Goal: Task Accomplishment & Management: Manage account settings

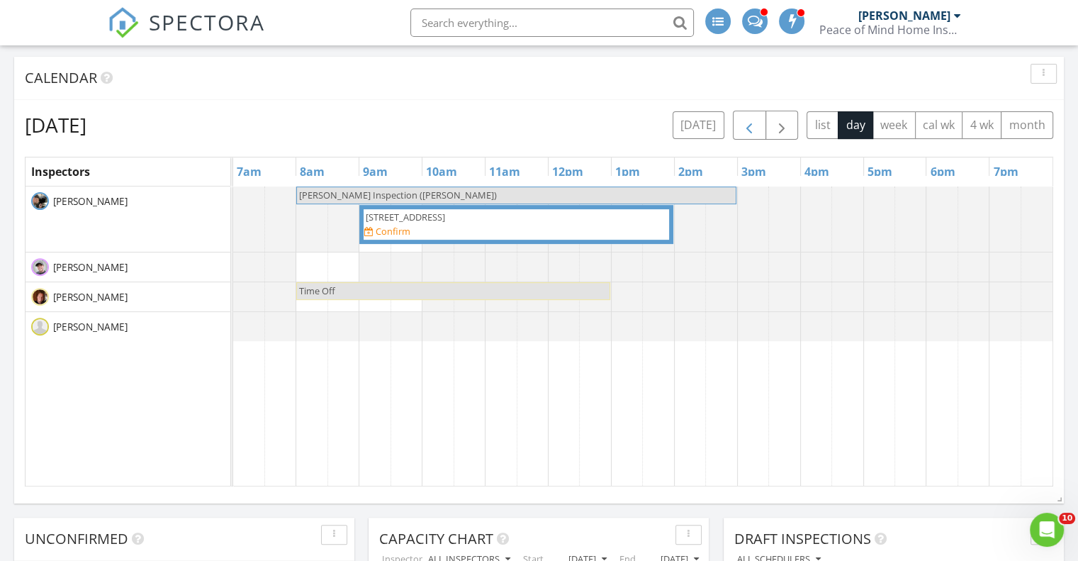
scroll to position [1277, 1100]
click at [707, 126] on button "[DATE]" at bounding box center [699, 125] width 52 height 28
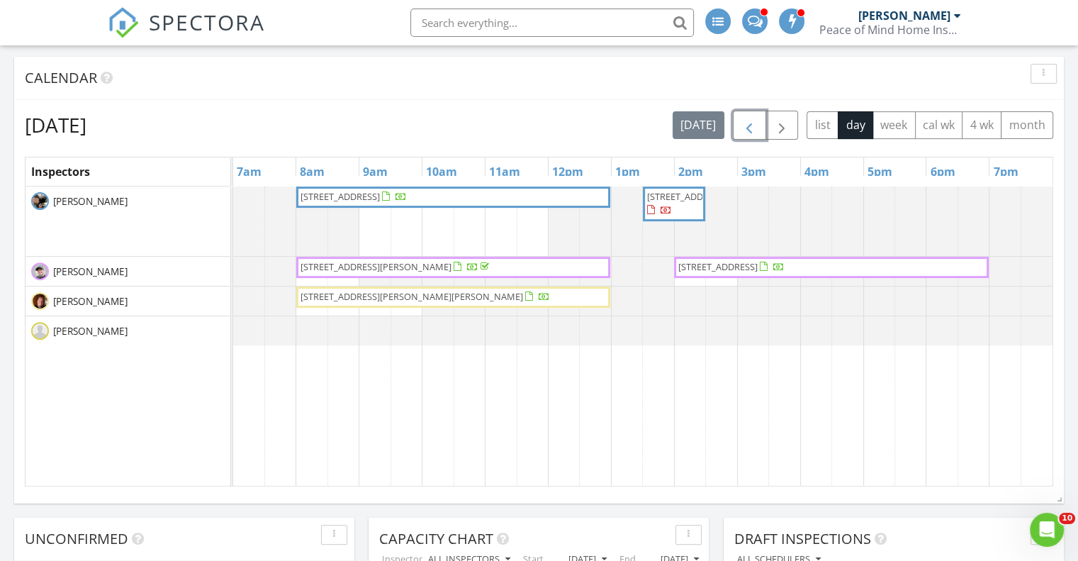
click at [750, 125] on span "button" at bounding box center [749, 125] width 17 height 17
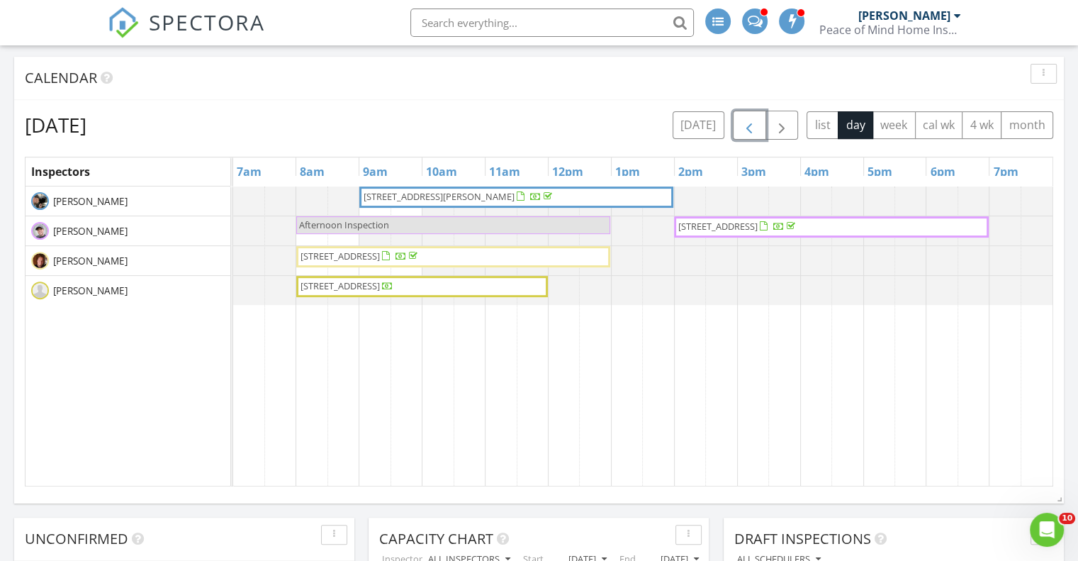
click at [750, 125] on span "button" at bounding box center [749, 125] width 17 height 17
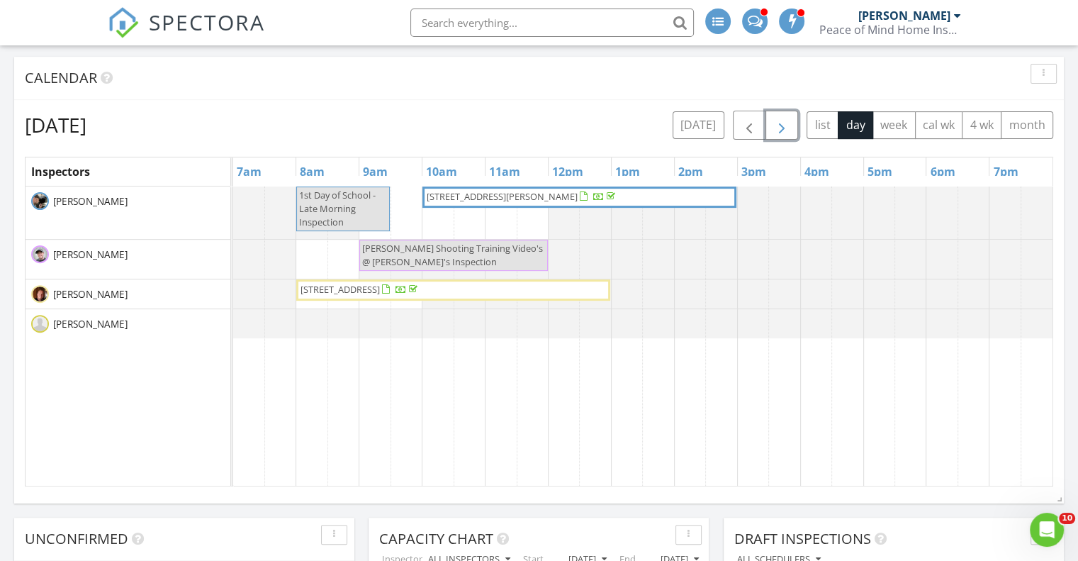
click at [786, 124] on span "button" at bounding box center [782, 125] width 17 height 17
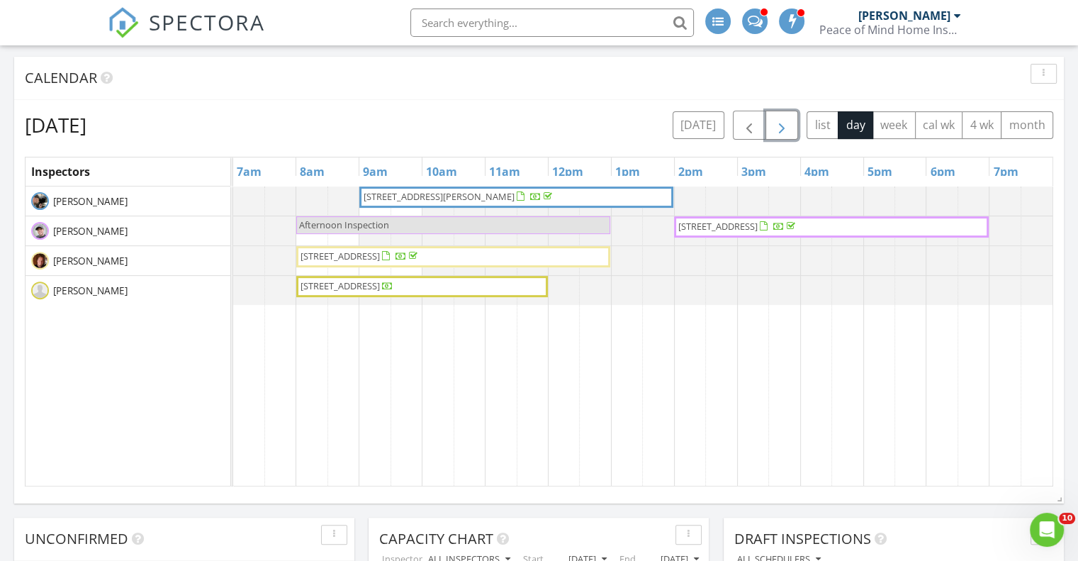
click at [786, 124] on span "button" at bounding box center [782, 125] width 17 height 17
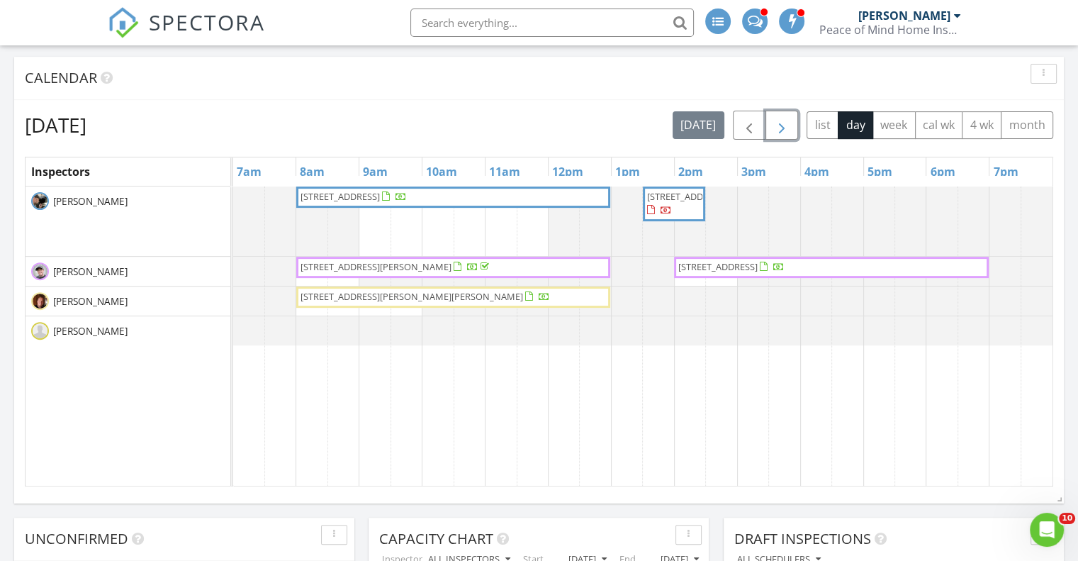
click at [786, 124] on span "button" at bounding box center [782, 125] width 17 height 17
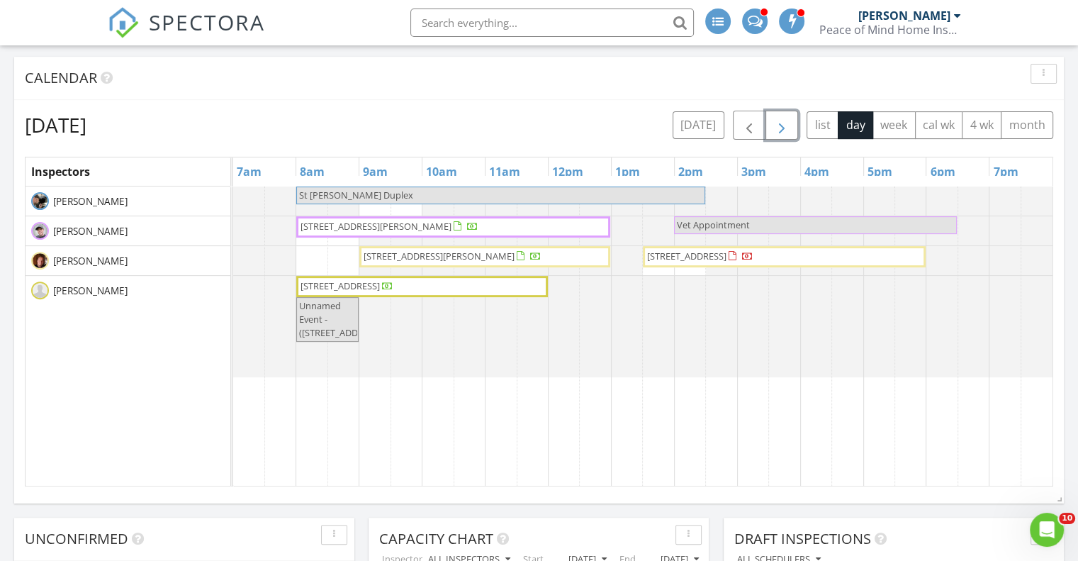
click at [782, 117] on button "button" at bounding box center [782, 125] width 33 height 29
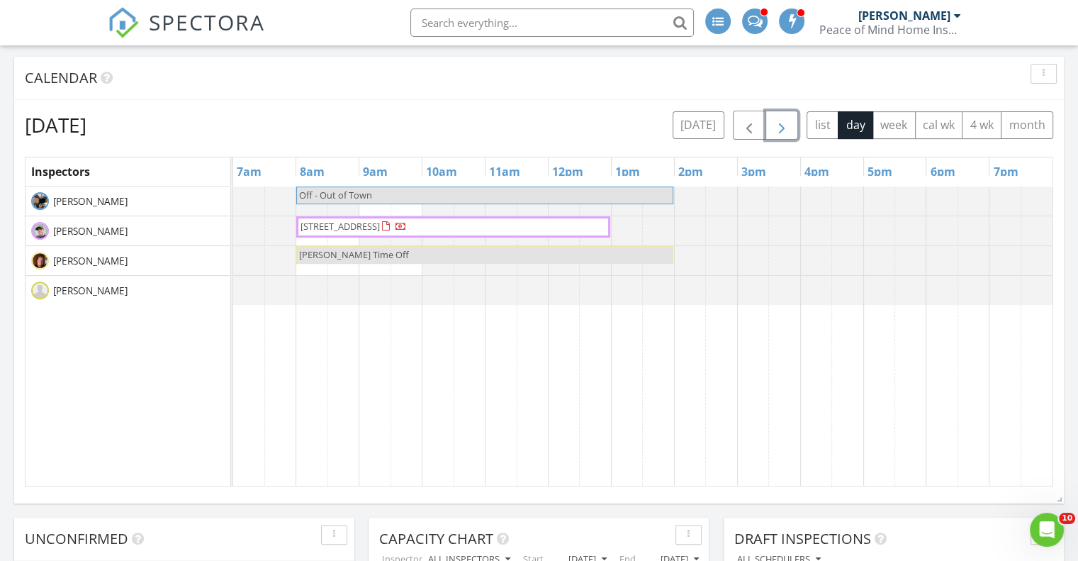
click at [785, 118] on span "button" at bounding box center [782, 125] width 17 height 17
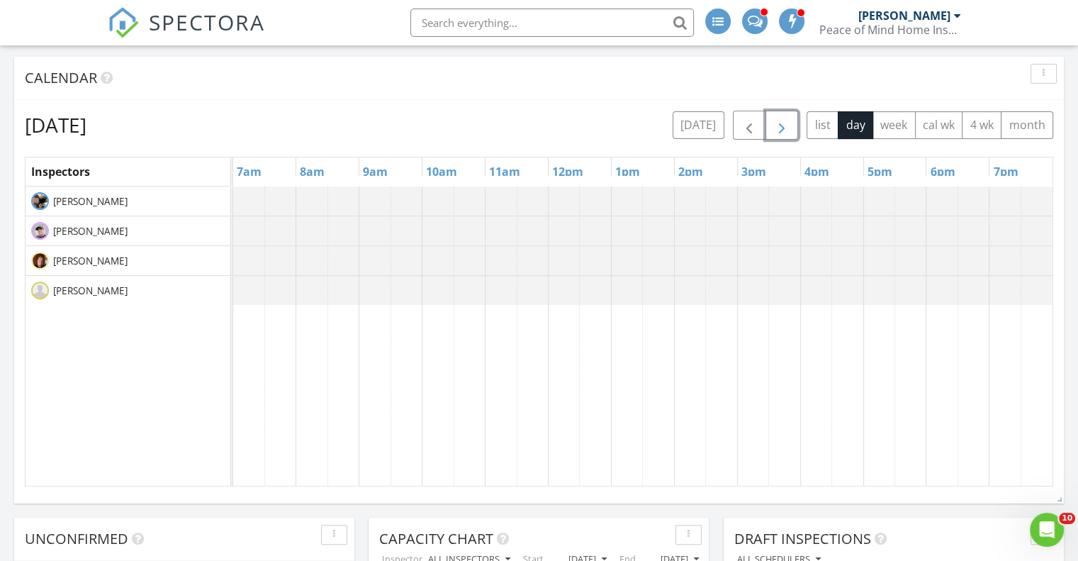
click at [784, 118] on span "button" at bounding box center [782, 125] width 17 height 17
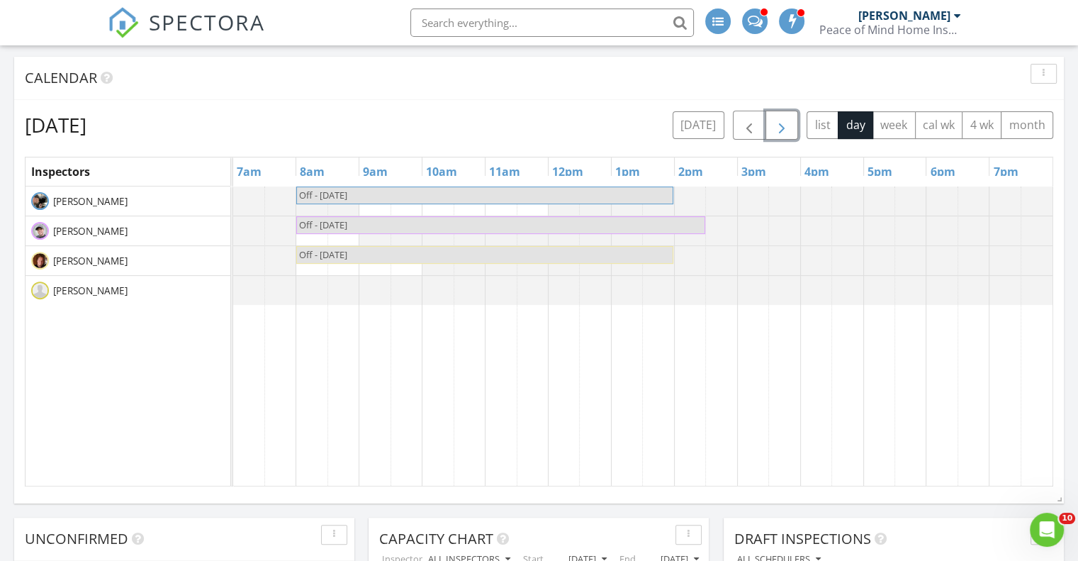
click at [784, 118] on span "button" at bounding box center [782, 125] width 17 height 17
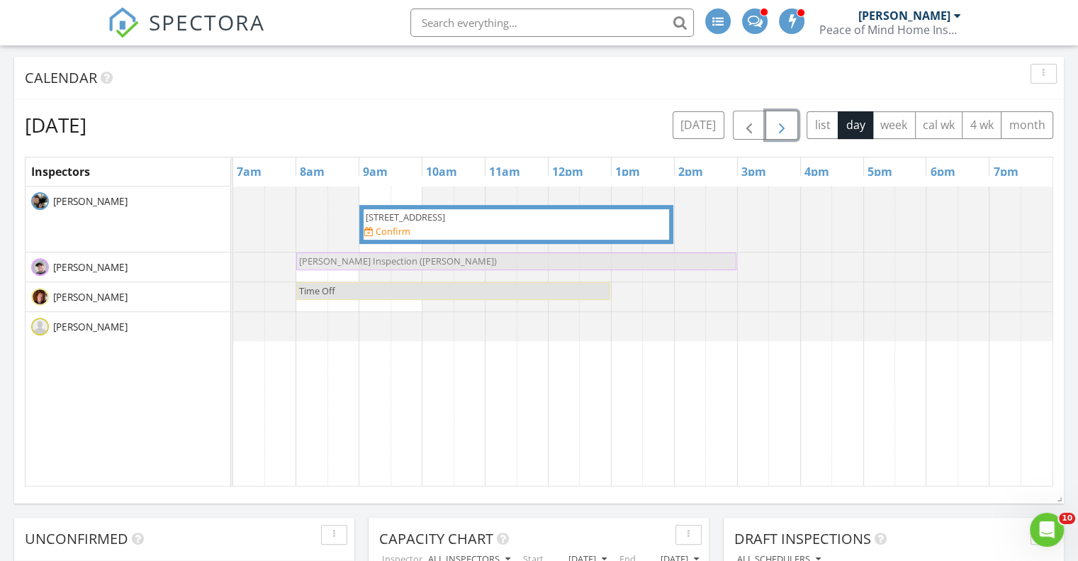
drag, startPoint x: 451, startPoint y: 191, endPoint x: 440, endPoint y: 266, distance: 75.9
click at [440, 266] on tbody "Jim - Orono Inspection (Doug Miller) 4209 81st Ave N, Minneapolis 55443 Confirm…" at bounding box center [643, 263] width 820 height 155
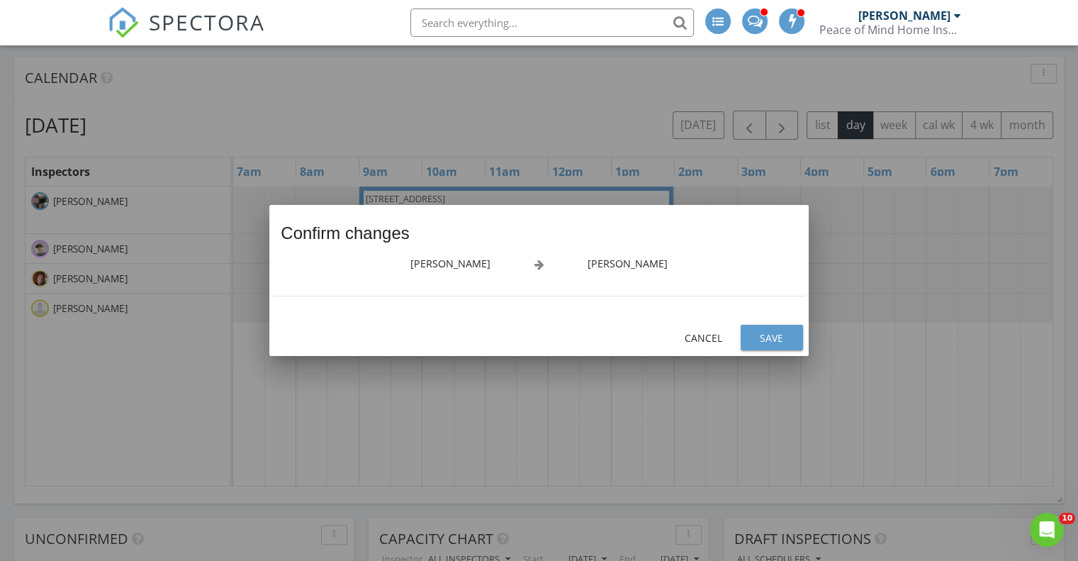
click at [764, 331] on div "Save" at bounding box center [772, 337] width 40 height 15
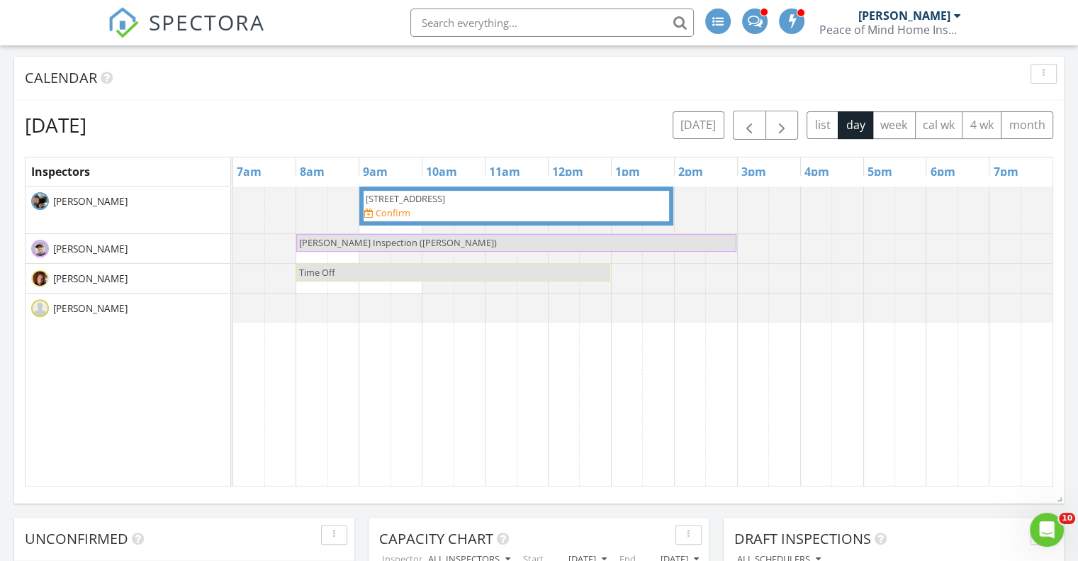
click at [309, 248] on span "Jim - Orono Inspection (Doug Miller)" at bounding box center [398, 242] width 201 height 13
click at [309, 248] on div at bounding box center [539, 280] width 1078 height 561
click at [311, 242] on span "Jim - Orono Inspection (Doug Miller)" at bounding box center [398, 242] width 198 height 13
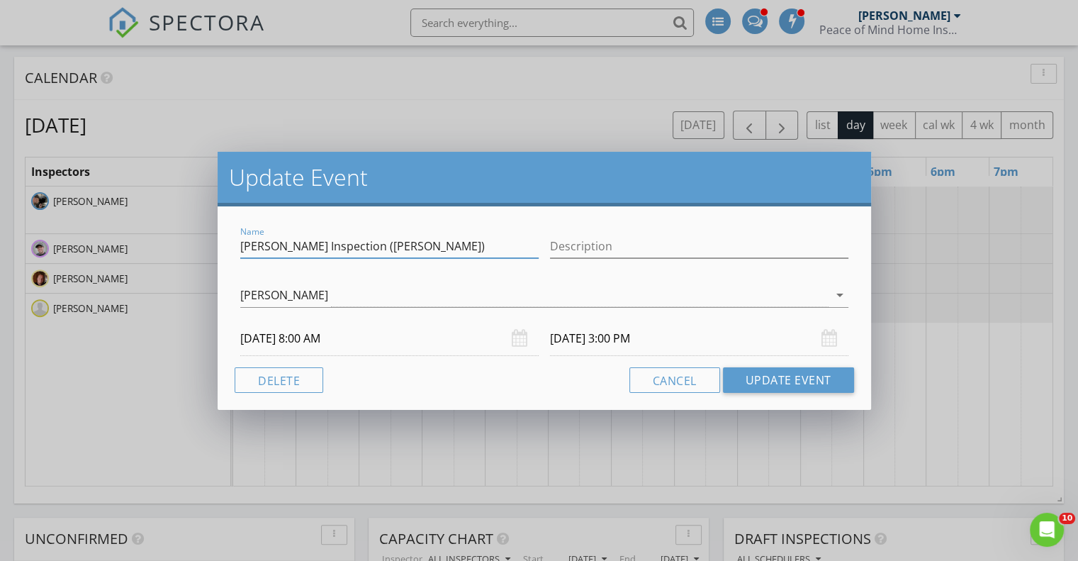
click at [311, 242] on input "Jim - Orono Inspection (Doug Miller)" at bounding box center [389, 246] width 299 height 23
drag, startPoint x: 269, startPoint y: 235, endPoint x: 151, endPoint y: 229, distance: 117.9
click at [151, 229] on div "Update Event Name Jim - Orono Inspection (Doug Miller) Description Evan Hull ar…" at bounding box center [539, 280] width 1078 height 561
type input "Orono Inspection (Doug Miller)"
click at [788, 365] on div "Name Orono Inspection (Doug Miller) Description Jermiah Knabe Charles Nelson Ev…" at bounding box center [545, 308] width 654 height 204
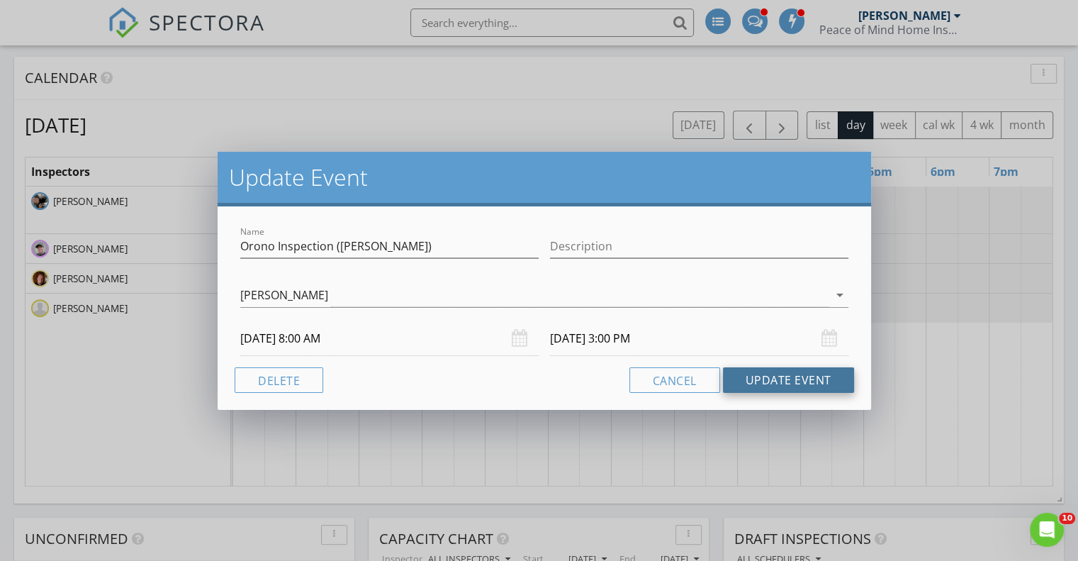
click at [791, 371] on button "Update Event" at bounding box center [788, 380] width 131 height 26
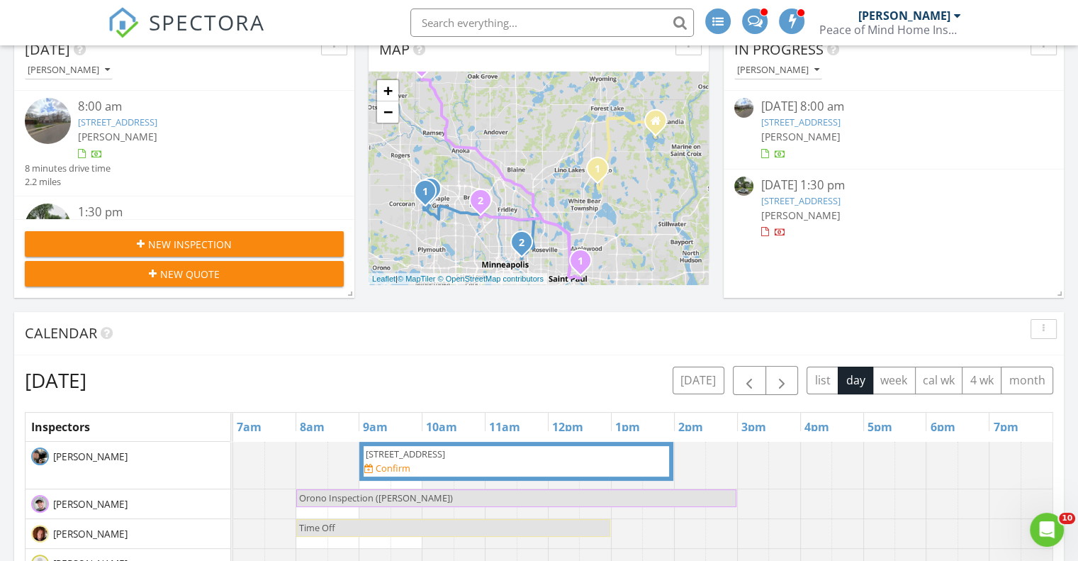
scroll to position [0, 0]
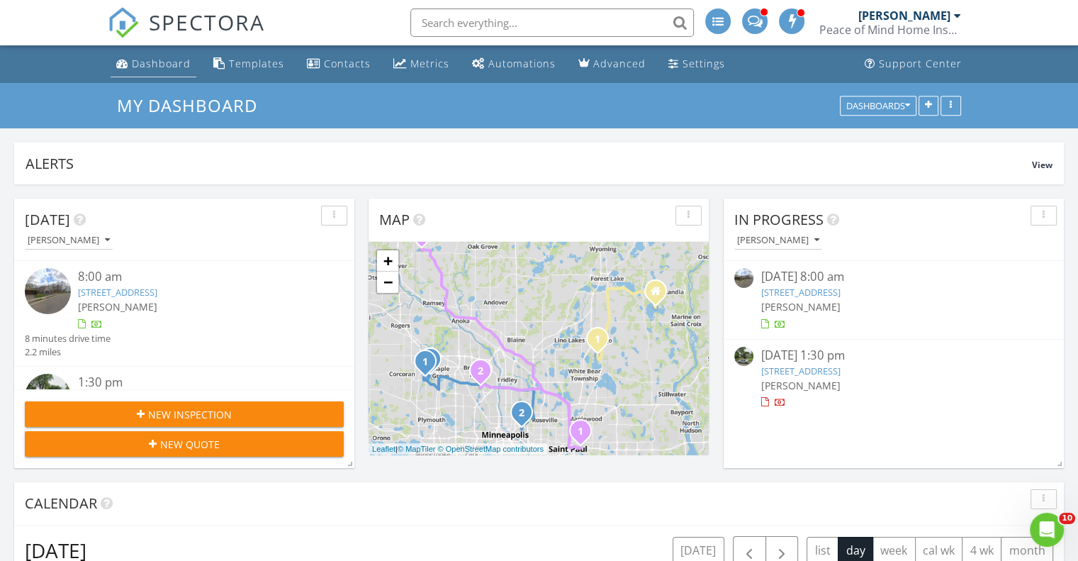
click at [147, 68] on div "Dashboard" at bounding box center [161, 63] width 59 height 13
